Goal: Information Seeking & Learning: Learn about a topic

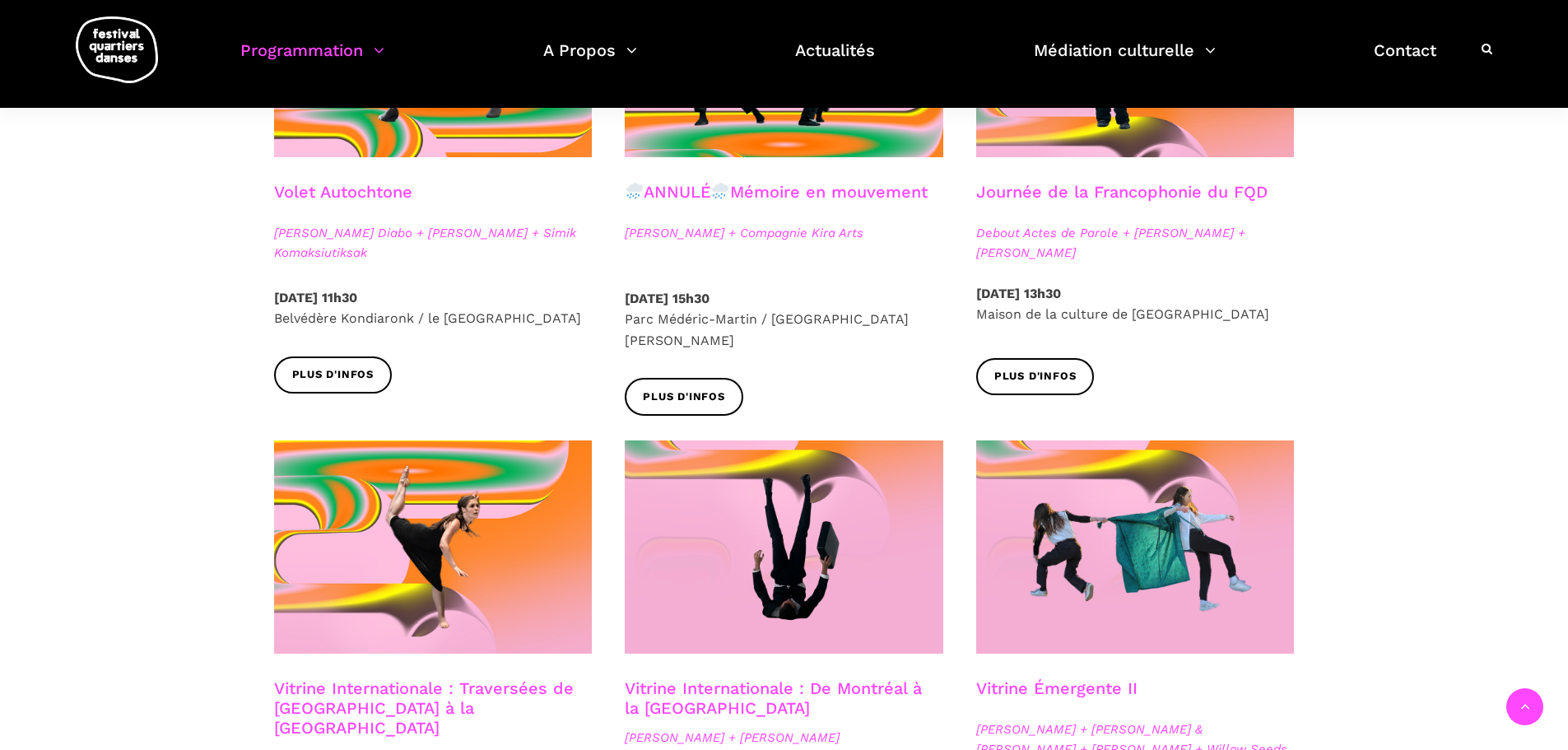
scroll to position [494, 0]
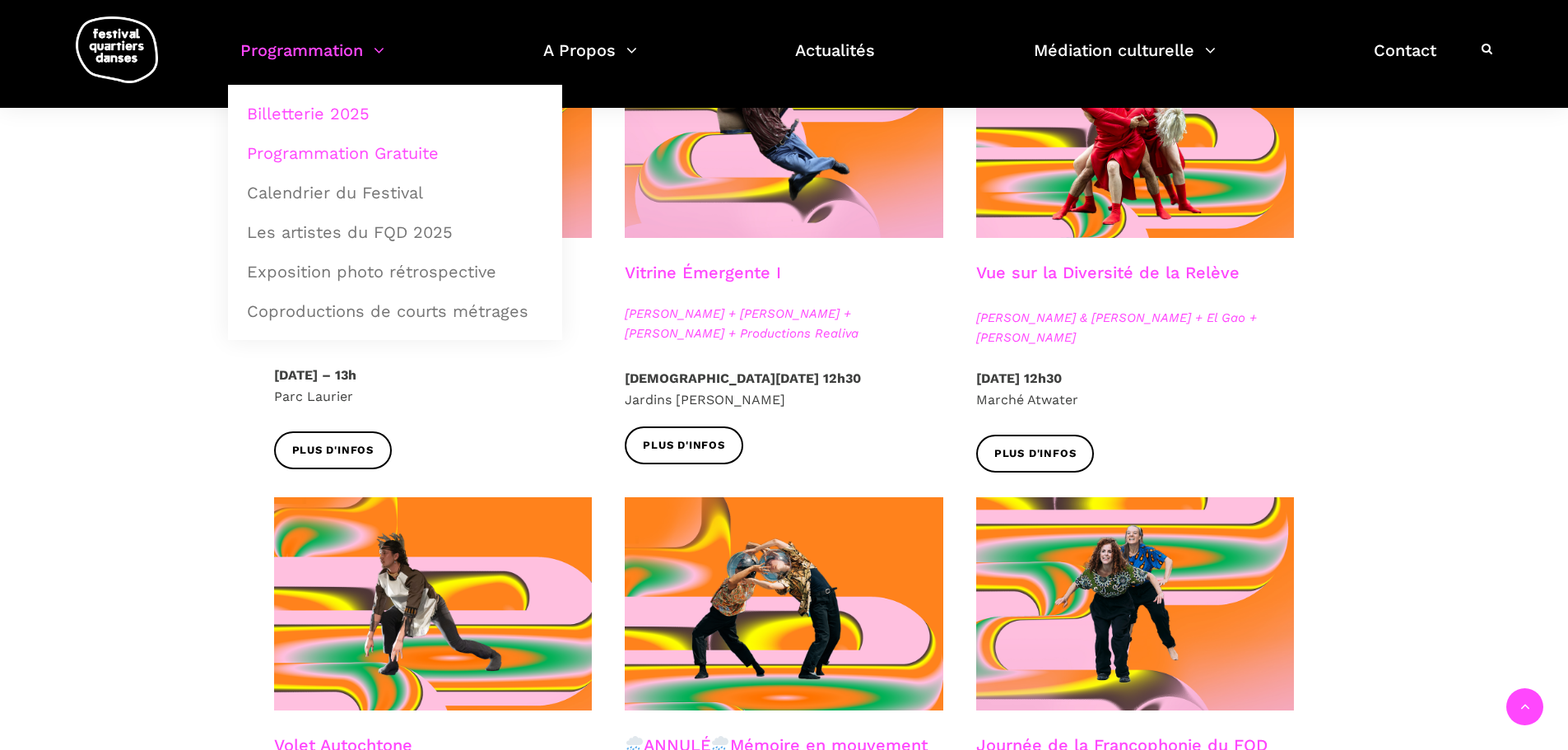
click at [324, 113] on link "Billetterie 2025" at bounding box center [395, 113] width 316 height 37
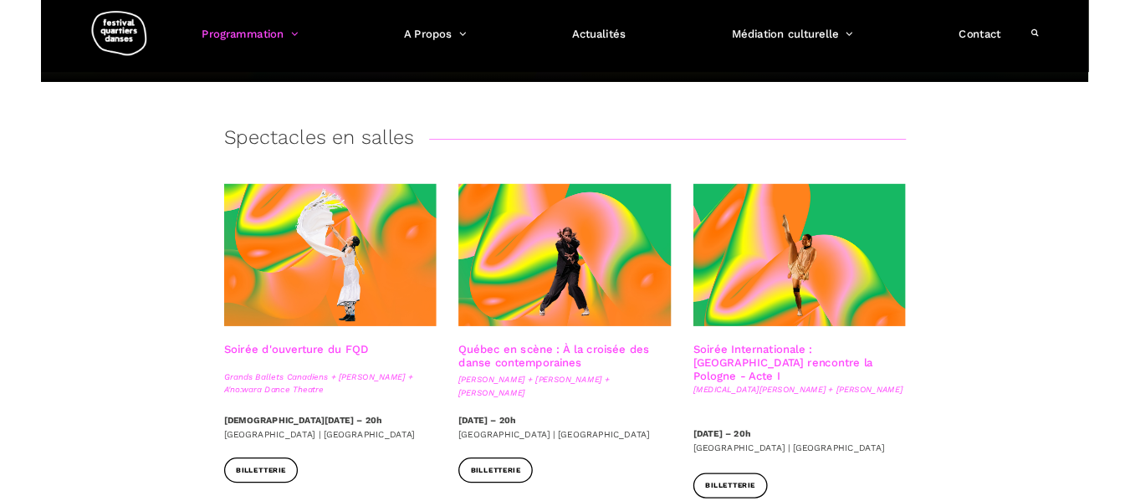
scroll to position [167, 0]
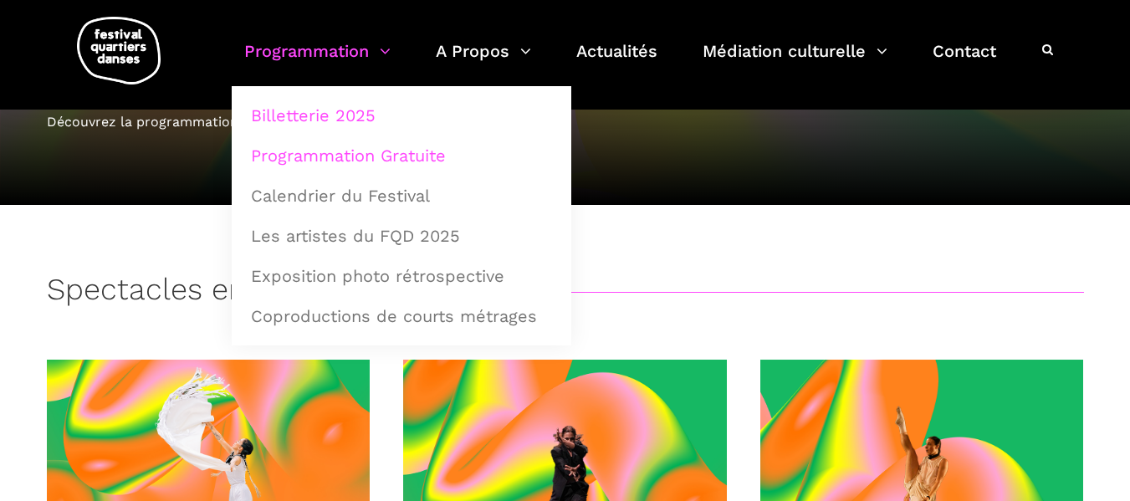
click at [301, 147] on link "Programmation Gratuite" at bounding box center [401, 155] width 321 height 38
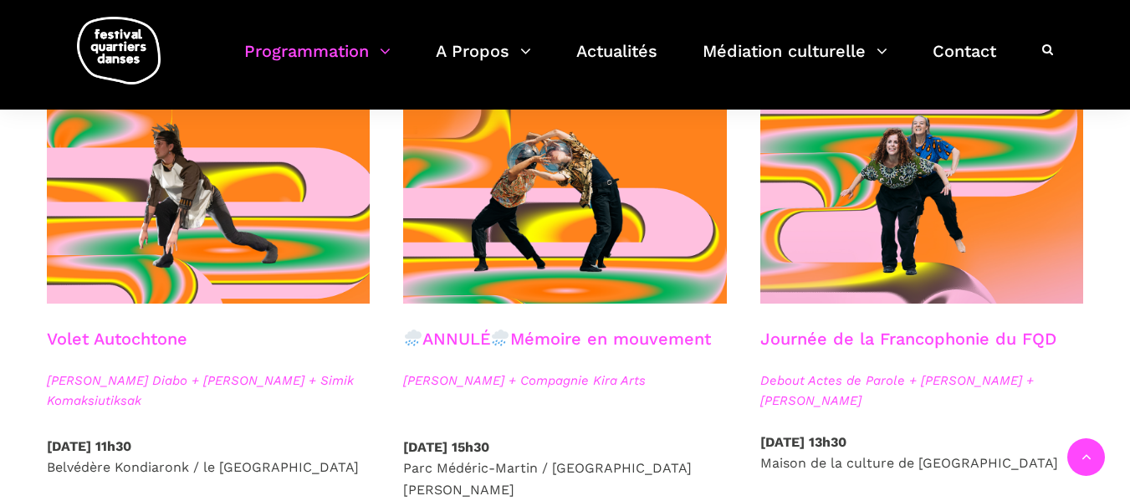
scroll to position [1003, 0]
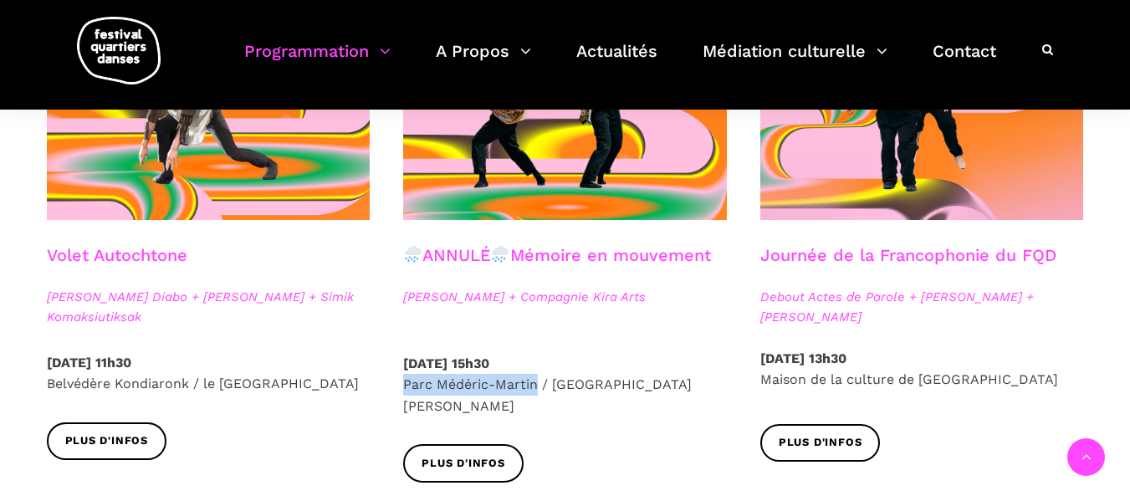
drag, startPoint x: 413, startPoint y: 383, endPoint x: 535, endPoint y: 385, distance: 122.1
click at [535, 385] on div "Samedi 6 Septembre 2025 – 15h30 Parc Médéric-Martin / Ville-Marie Est" at bounding box center [564, 399] width 357 height 92
copy p "Parc Médéric-Martin"
click at [513, 334] on div "ANNULÉ Mémoire en mouvement Charles Brécard + Compagnie Kira Arts" at bounding box center [564, 299] width 357 height 108
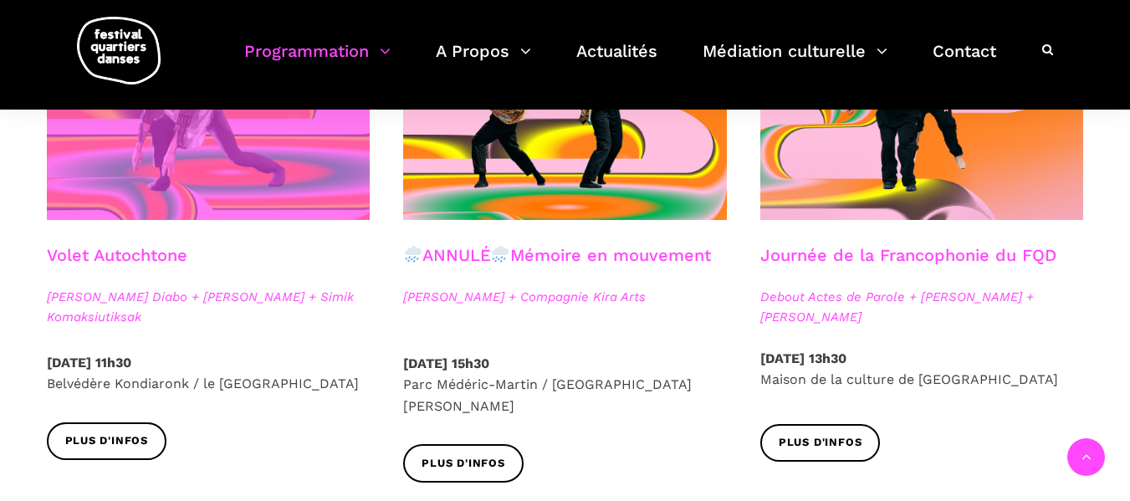
click at [243, 214] on span at bounding box center [209, 111] width 324 height 217
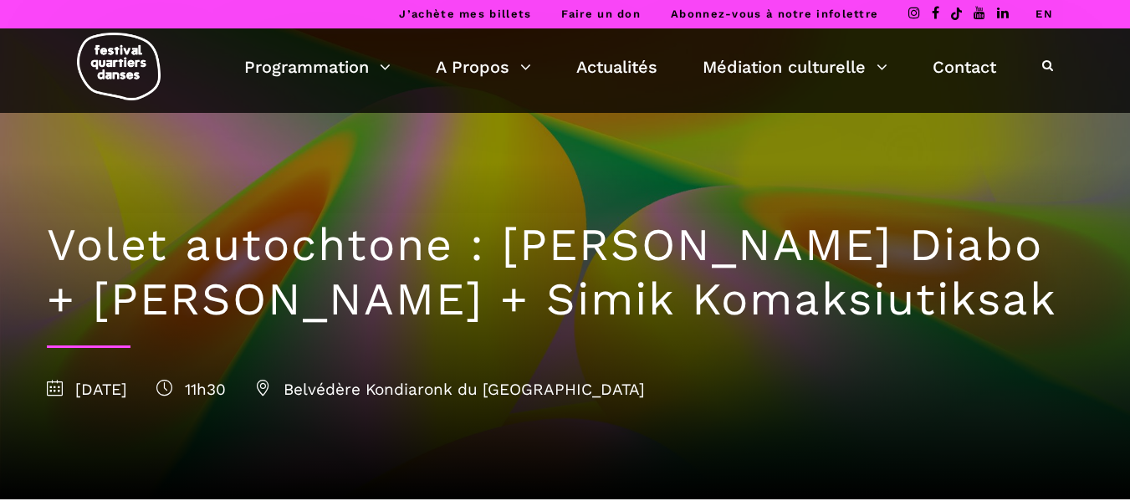
drag, startPoint x: 456, startPoint y: 304, endPoint x: 964, endPoint y: 306, distance: 508.4
click at [964, 306] on h1 "Volet autochtone : Marshall Kahente Diabo + Ryleigh Mayo + Simik Komaksiutiksak" at bounding box center [565, 272] width 1037 height 109
copy h1 "Simik Komaksiutiksak"
click at [408, 251] on h1 "Volet autochtone : Marshall Kahente Diabo + Ryleigh Mayo + Simik Komaksiutiksak" at bounding box center [565, 272] width 1037 height 109
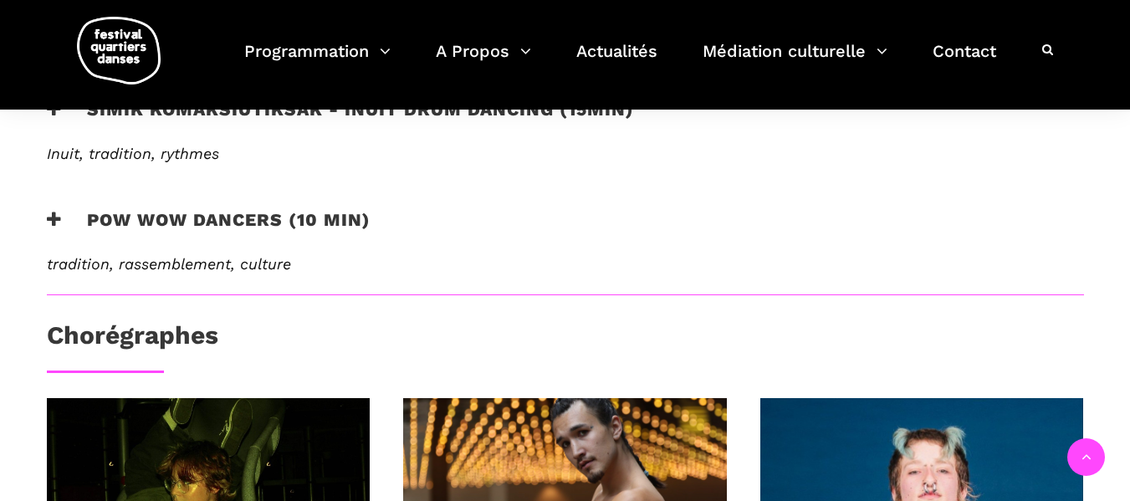
scroll to position [585, 0]
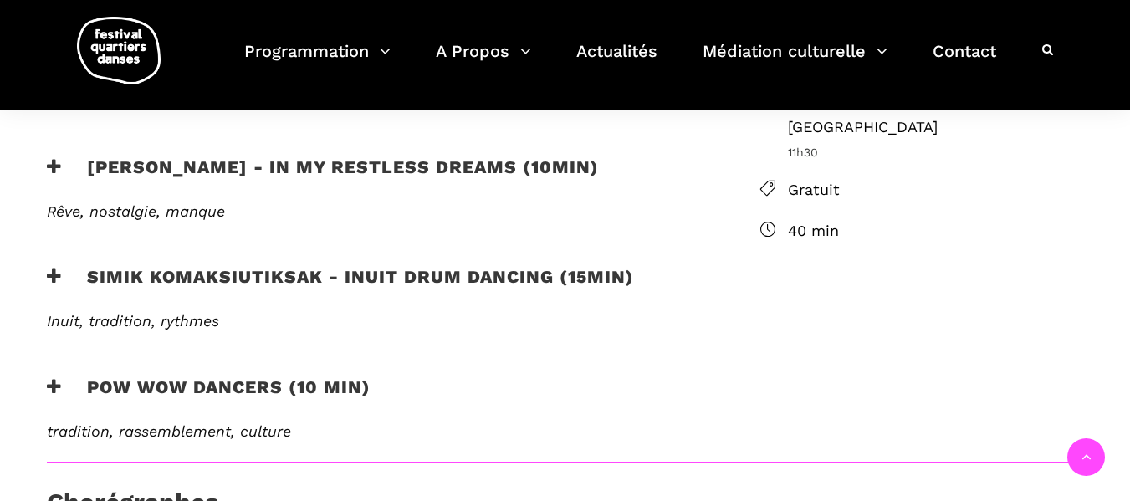
click at [289, 279] on h3 "Simik Komaksiutiksak - Inuit Drum Dancing (15min)" at bounding box center [340, 287] width 587 height 42
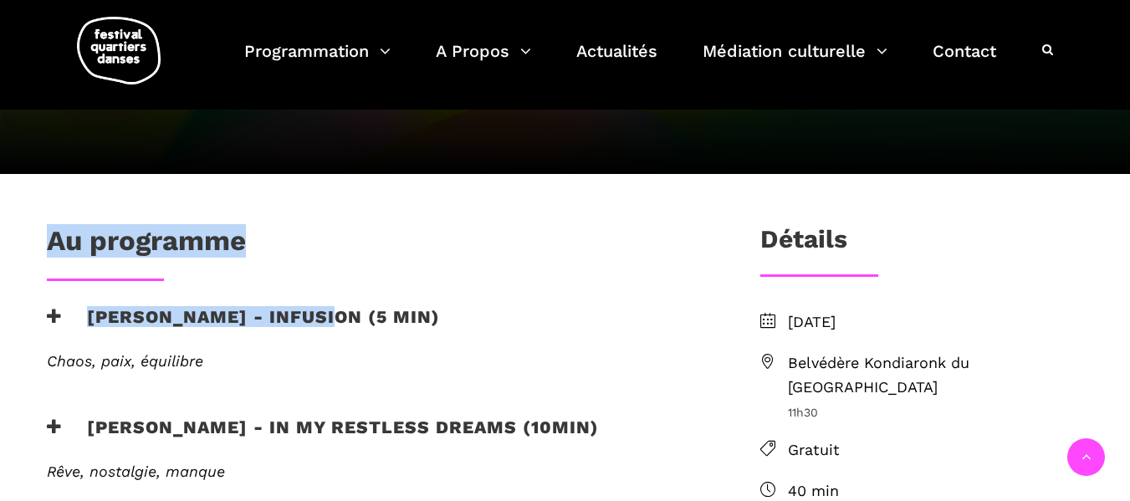
scroll to position [418, 0]
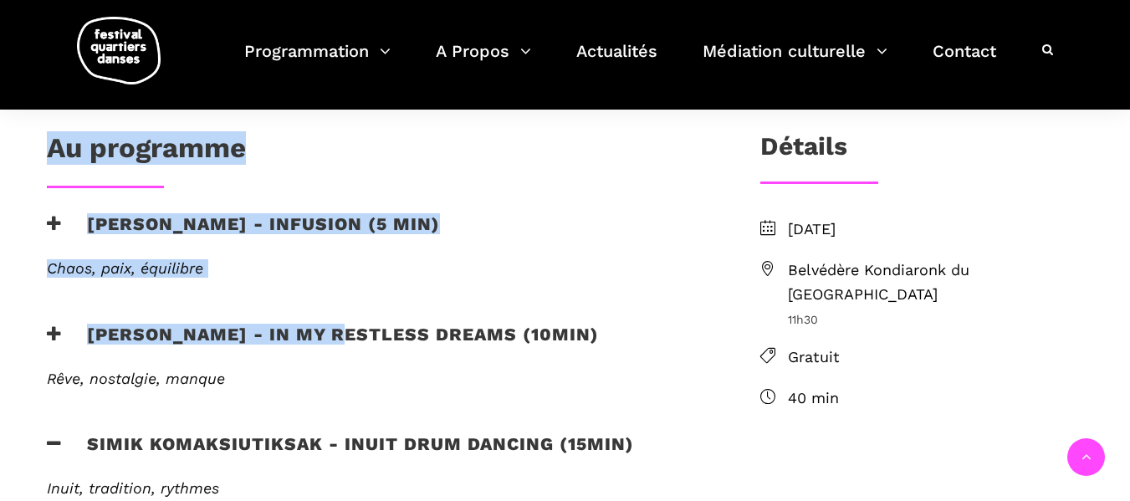
drag, startPoint x: 52, startPoint y: 243, endPoint x: 430, endPoint y: 346, distance: 391.7
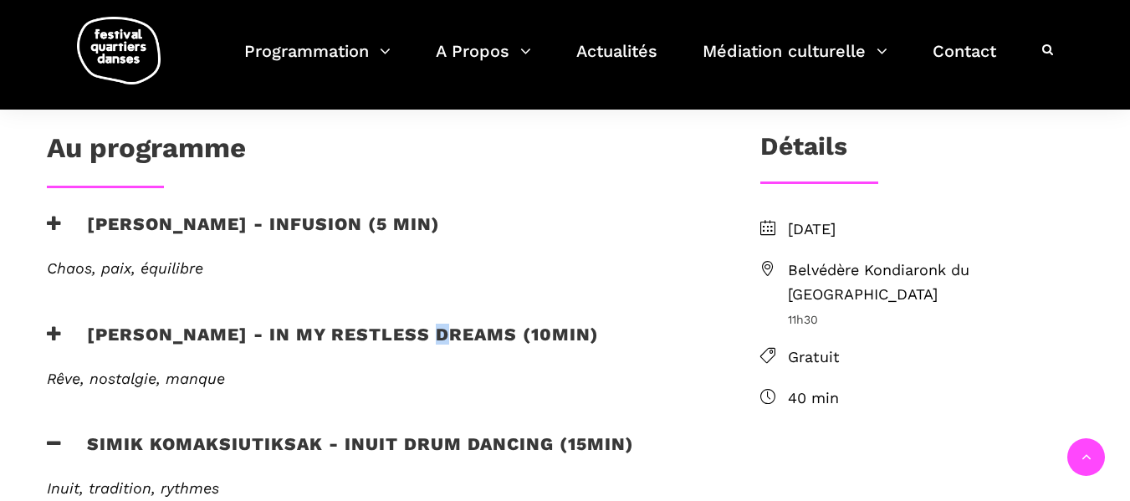
click at [433, 346] on h3 "Ryleigh Mayo - In my restless dreams (10min)" at bounding box center [323, 345] width 552 height 42
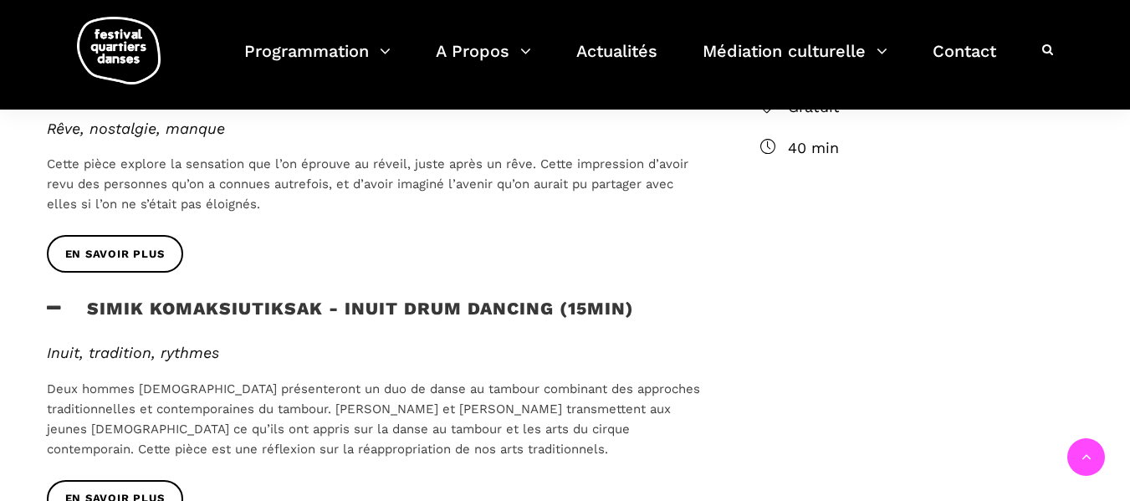
scroll to position [167, 0]
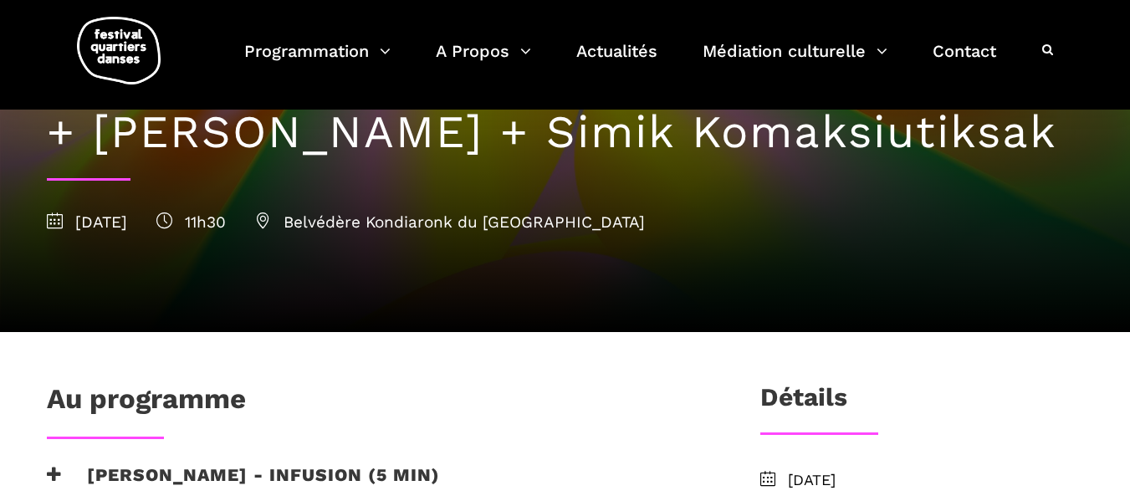
click at [363, 418] on div "Au programme" at bounding box center [376, 403] width 659 height 42
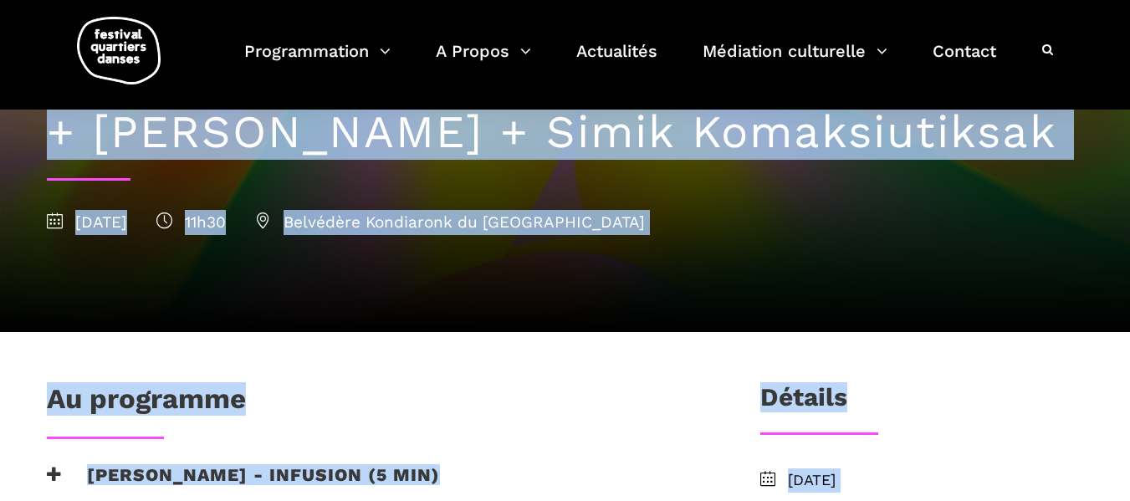
drag, startPoint x: 57, startPoint y: 258, endPoint x: 571, endPoint y: 353, distance: 522.8
click at [564, 410] on div "Au programme" at bounding box center [376, 403] width 659 height 42
